Goal: Ask a question

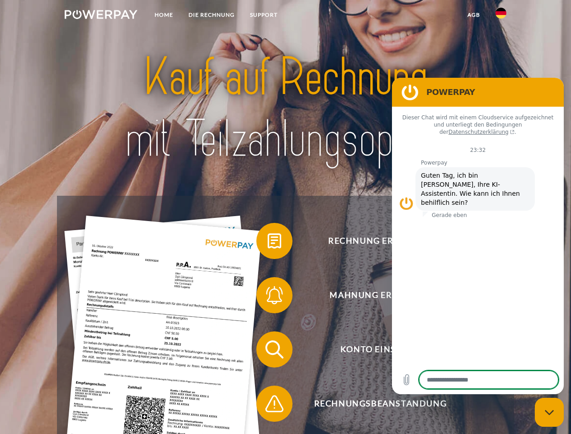
click at [101, 16] on img at bounding box center [101, 14] width 73 height 9
click at [501, 16] on img at bounding box center [500, 13] width 11 height 11
click at [473, 15] on link "agb" at bounding box center [473, 15] width 28 height 16
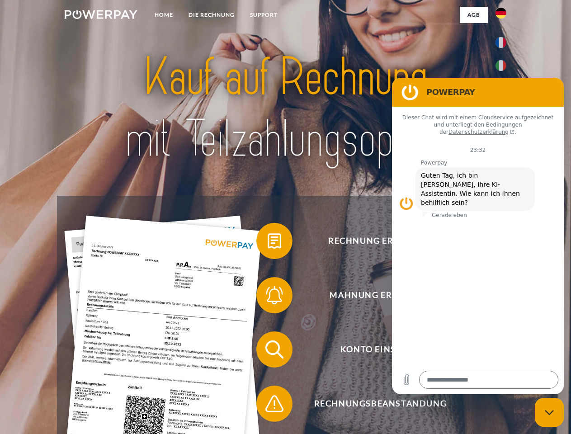
click at [267, 243] on span at bounding box center [260, 240] width 45 height 45
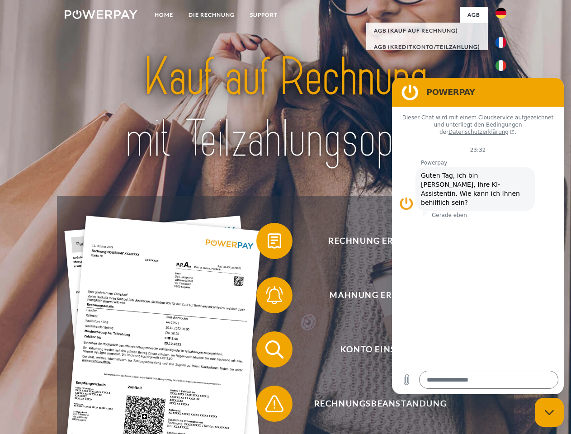
click at [267, 297] on span at bounding box center [260, 294] width 45 height 45
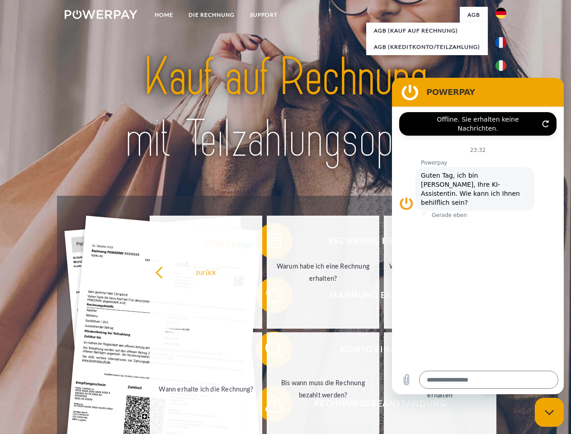
click at [267, 351] on link "Bis wann muss die Rechnung bezahlt werden?" at bounding box center [323, 388] width 112 height 113
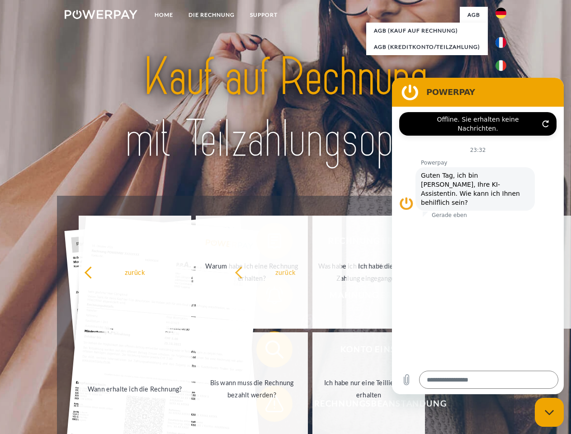
click at [267, 405] on span at bounding box center [260, 403] width 45 height 45
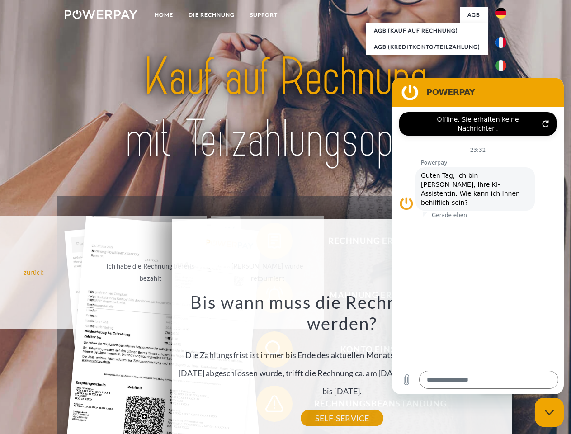
click at [549, 412] on icon "Messaging-Fenster schließen" at bounding box center [548, 412] width 9 height 6
type textarea "*"
